Goal: Task Accomplishment & Management: Use online tool/utility

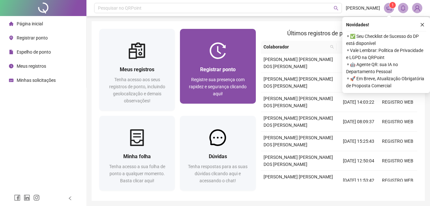
click at [197, 40] on div "Registrar ponto Registre sua presença com rapidez e segurança clicando aqui!" at bounding box center [218, 66] width 76 height 75
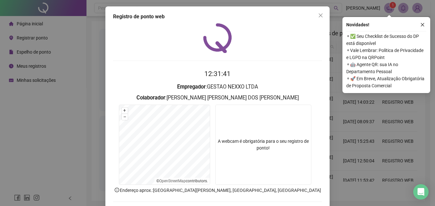
scroll to position [30, 0]
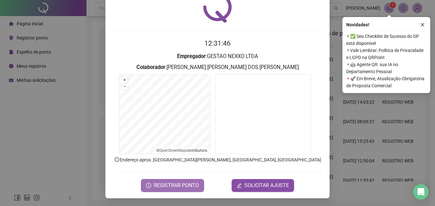
click at [182, 189] on span "REGISTRAR PONTO" at bounding box center [176, 185] width 45 height 8
